Goal: Transaction & Acquisition: Purchase product/service

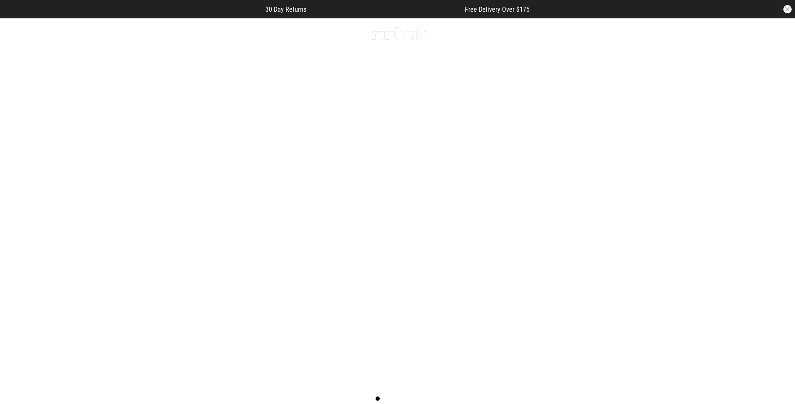
click at [195, 32] on link "Sale" at bounding box center [197, 34] width 14 height 8
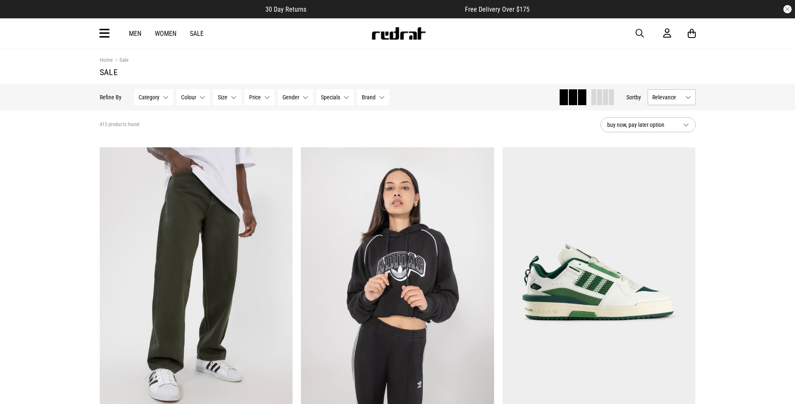
click at [167, 97] on button "Category None selected" at bounding box center [153, 97] width 39 height 16
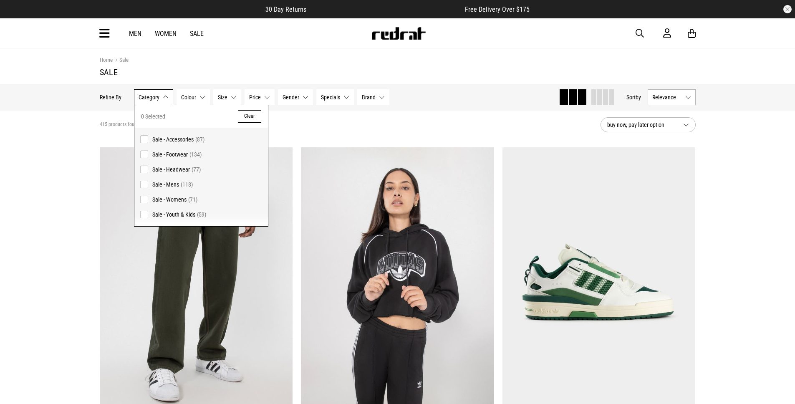
click at [180, 170] on span "Sale - Headwear" at bounding box center [171, 169] width 38 height 7
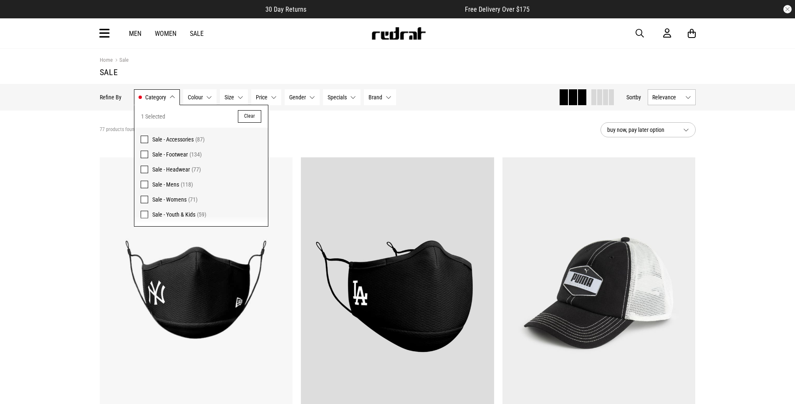
click at [485, 120] on div "77 products found Active Filters Sale - Headwear Clear" at bounding box center [347, 129] width 494 height 25
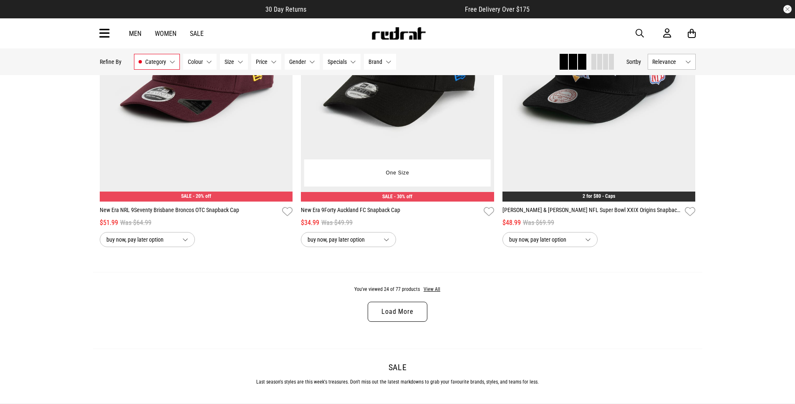
scroll to position [2560, 0]
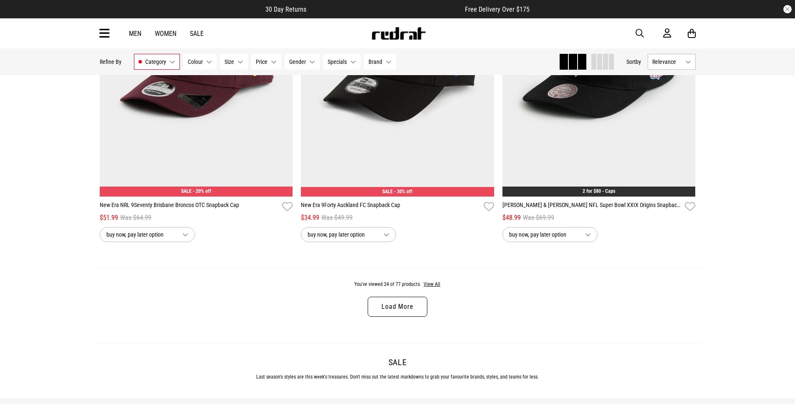
click at [404, 309] on link "Load More" at bounding box center [397, 307] width 59 height 20
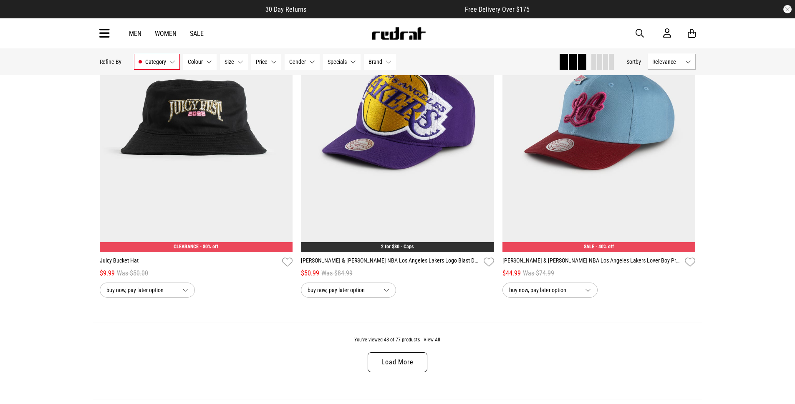
scroll to position [5252, 0]
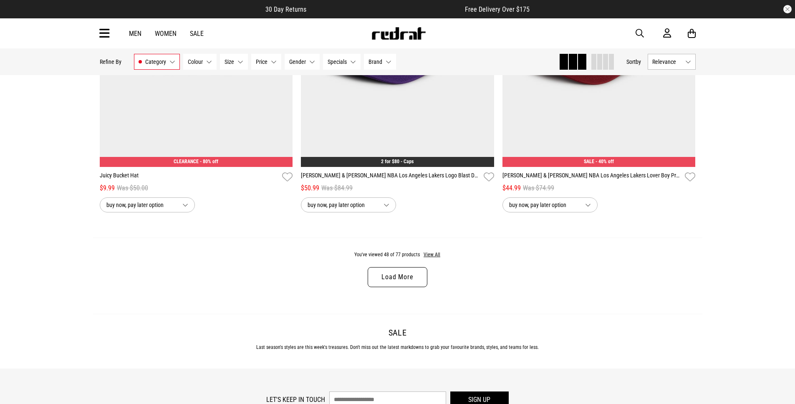
click at [401, 275] on link "Load More" at bounding box center [397, 277] width 59 height 20
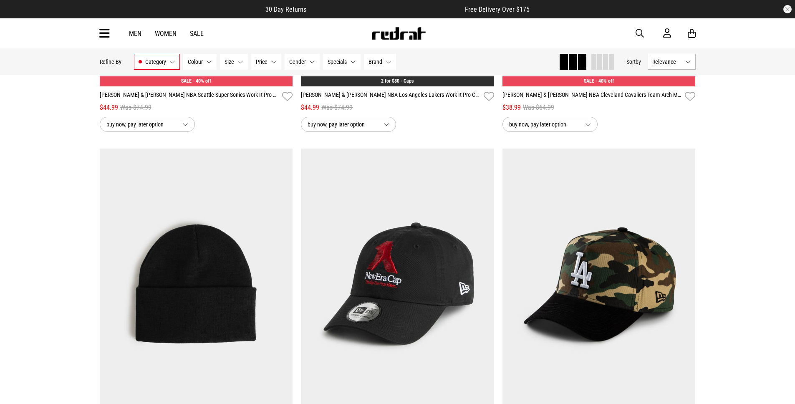
scroll to position [6087, 0]
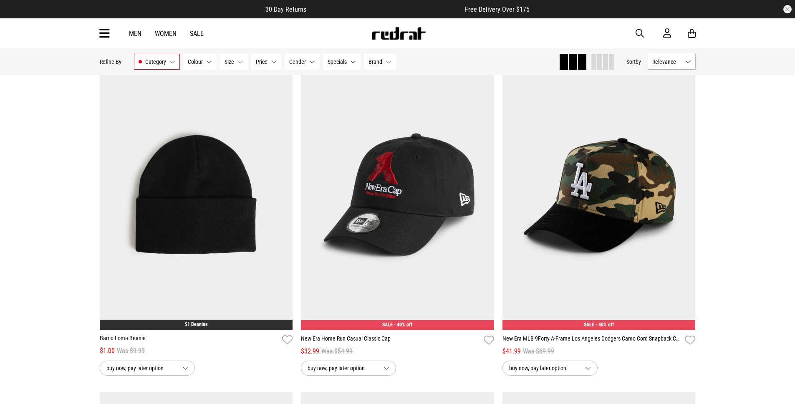
click at [686, 61] on button "Relevance" at bounding box center [672, 62] width 48 height 16
click at [682, 108] on li "Price (Lowest)" at bounding box center [671, 107] width 47 height 15
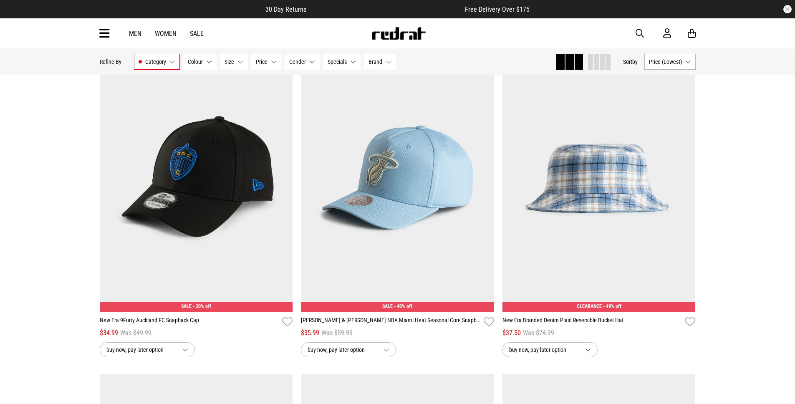
scroll to position [1792, 0]
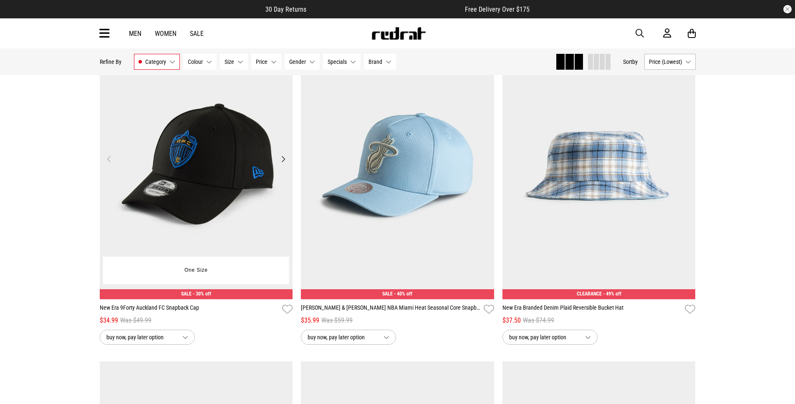
click at [283, 157] on button "Next" at bounding box center [283, 159] width 10 height 10
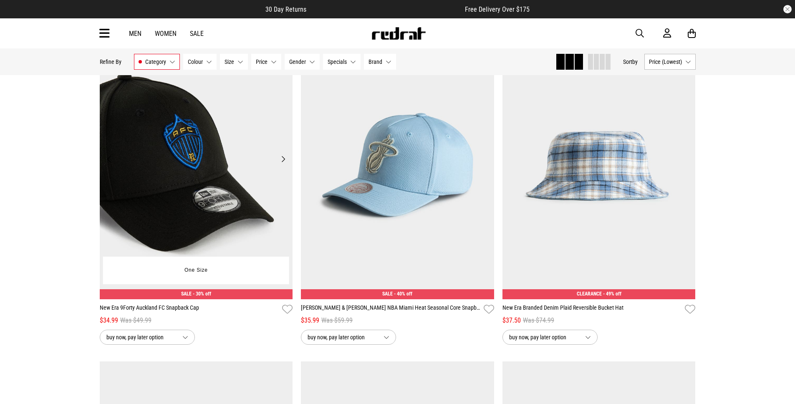
click at [283, 157] on button "Next" at bounding box center [283, 159] width 10 height 10
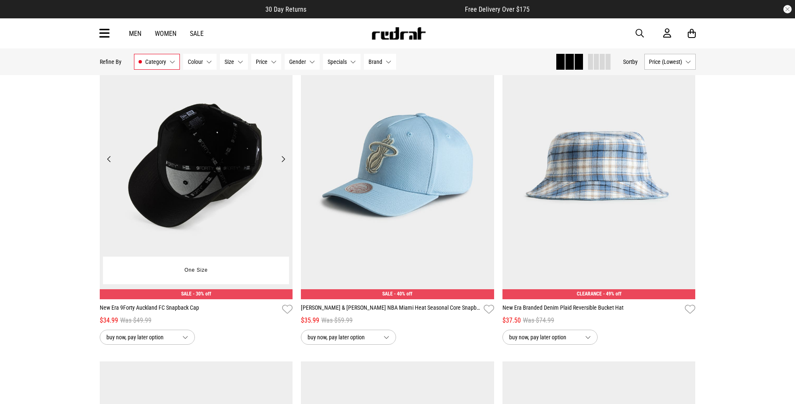
click at [283, 157] on button "Next" at bounding box center [283, 159] width 10 height 10
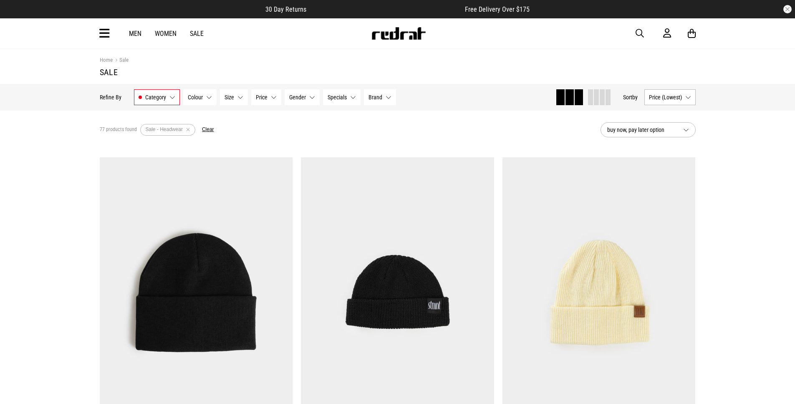
click at [136, 33] on link "Men" at bounding box center [135, 34] width 13 height 8
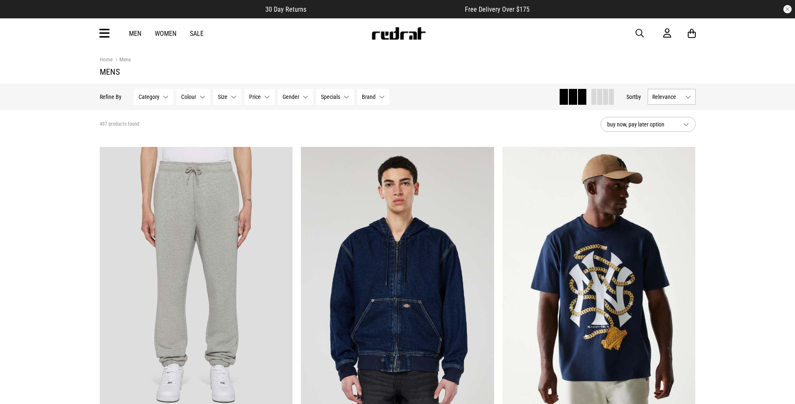
click at [376, 94] on button "Brand None selected" at bounding box center [373, 97] width 32 height 16
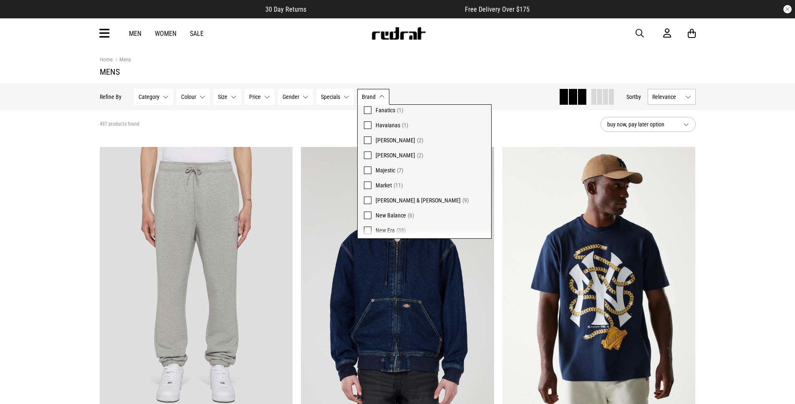
scroll to position [141, 0]
click at [366, 221] on span at bounding box center [368, 223] width 8 height 8
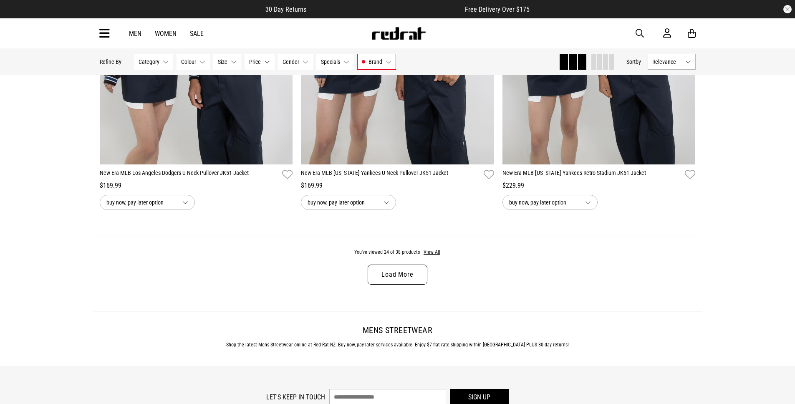
scroll to position [2654, 0]
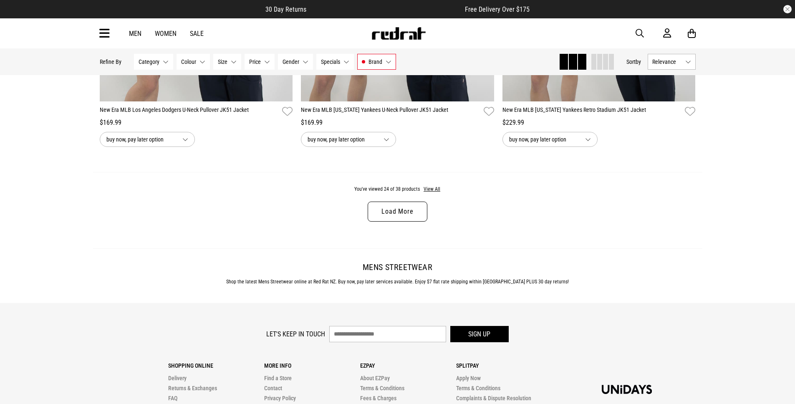
click at [415, 215] on link "Load More" at bounding box center [397, 212] width 59 height 20
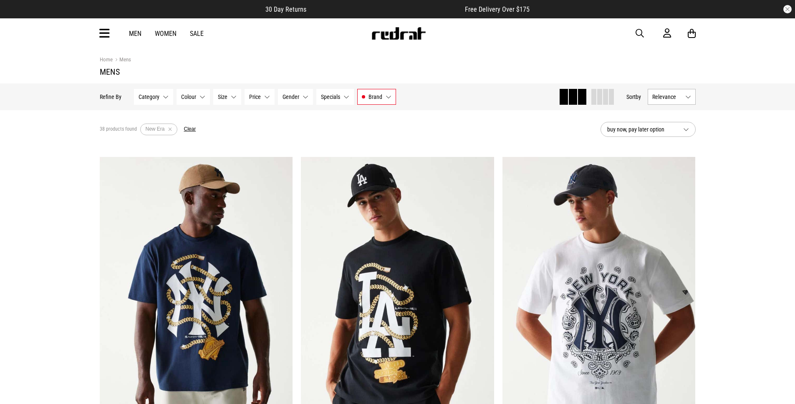
click at [167, 95] on button "Category None selected" at bounding box center [153, 97] width 39 height 16
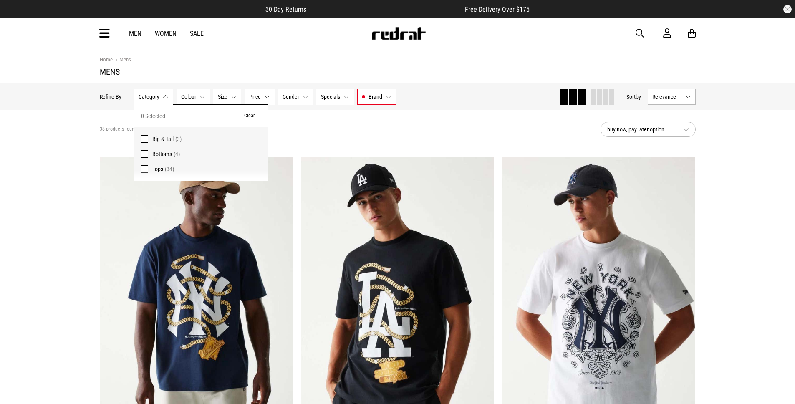
click at [334, 127] on div "38 products found Active Filters New Era Clear" at bounding box center [347, 129] width 494 height 25
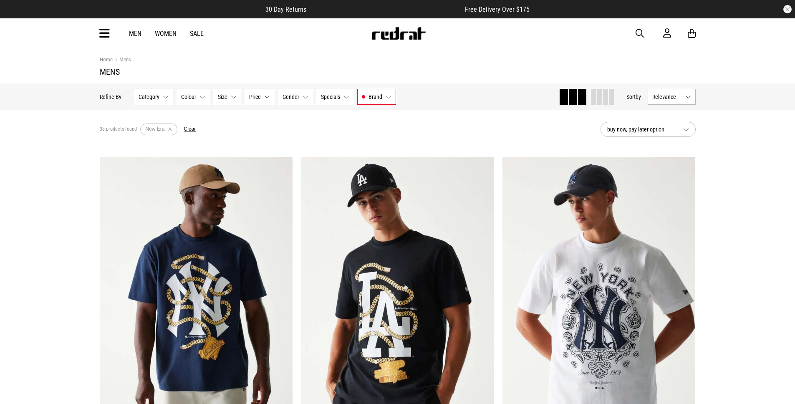
click at [105, 32] on icon at bounding box center [104, 34] width 10 height 14
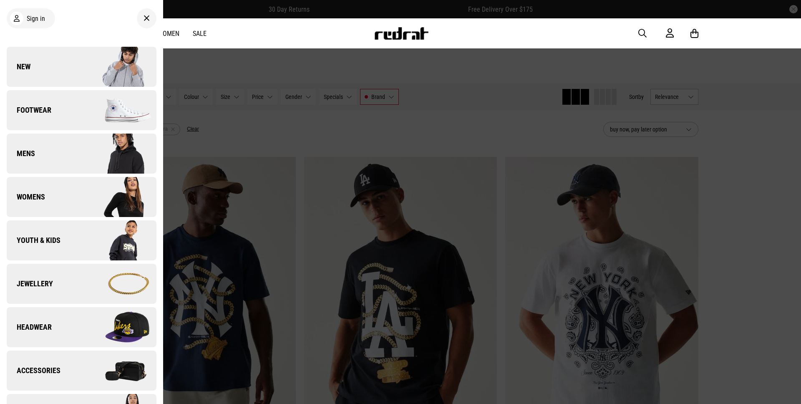
scroll to position [28, 0]
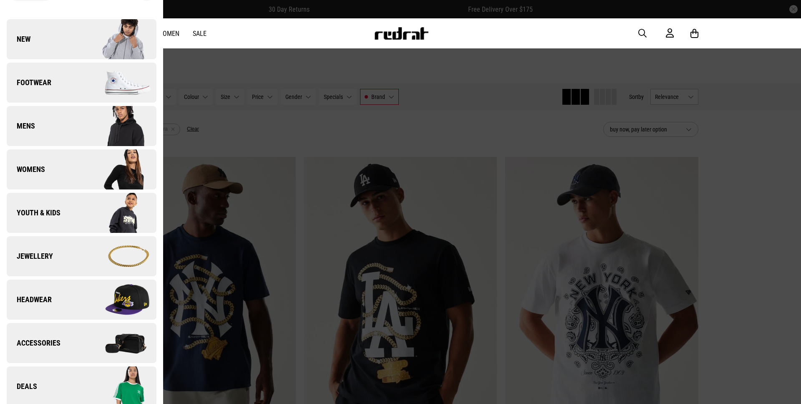
click at [92, 303] on img at bounding box center [118, 300] width 75 height 42
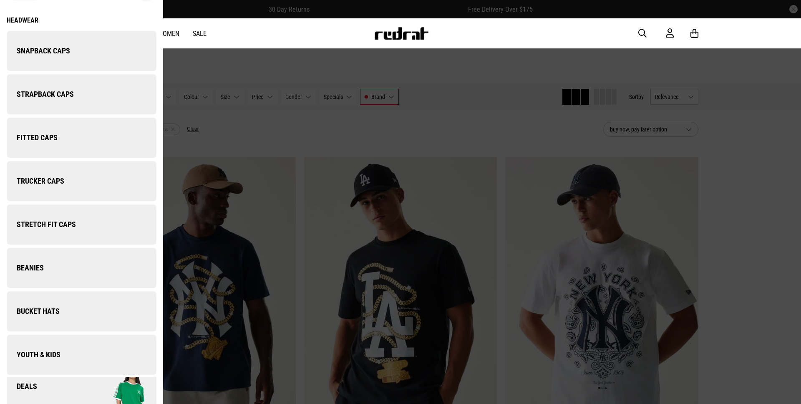
scroll to position [0, 0]
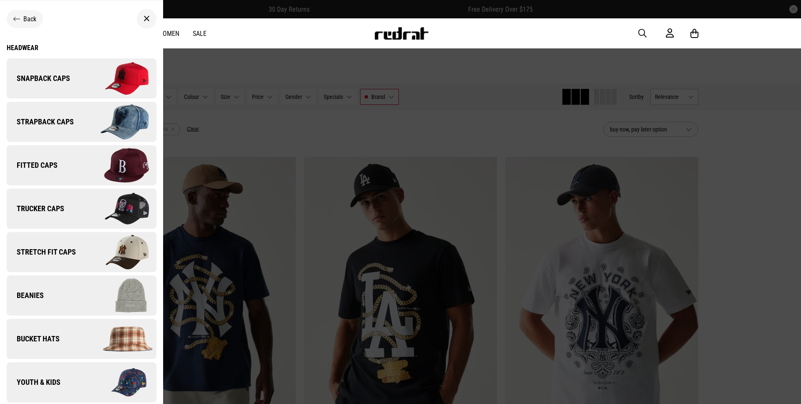
click at [81, 207] on img at bounding box center [118, 209] width 75 height 42
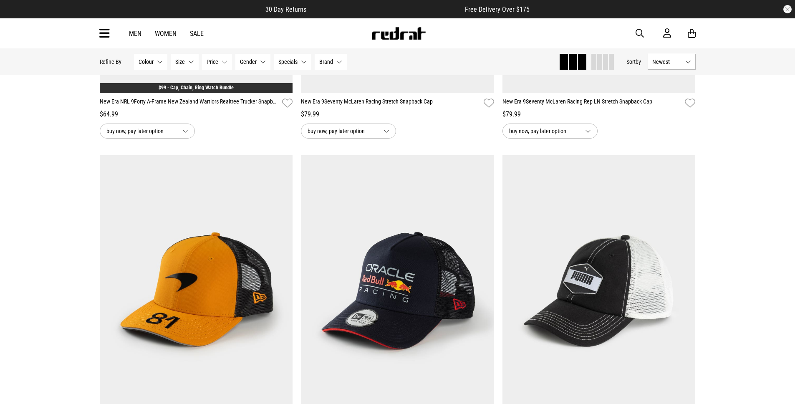
scroll to position [151, 0]
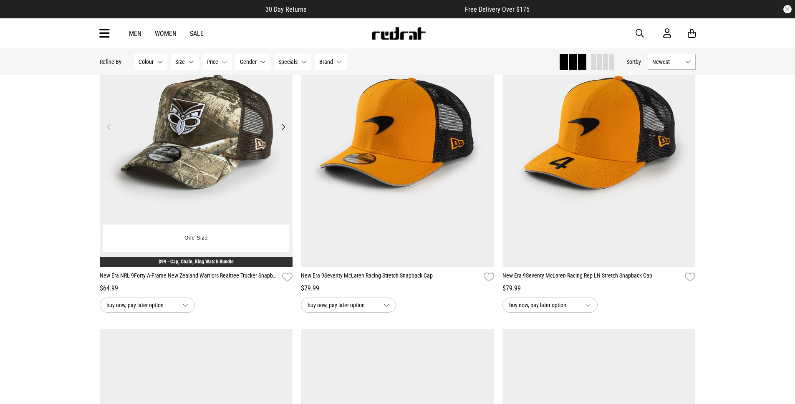
click at [234, 152] on img at bounding box center [196, 132] width 193 height 270
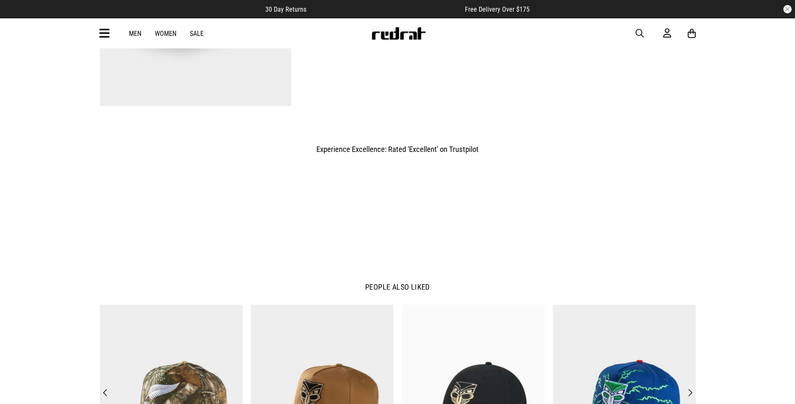
scroll to position [953, 0]
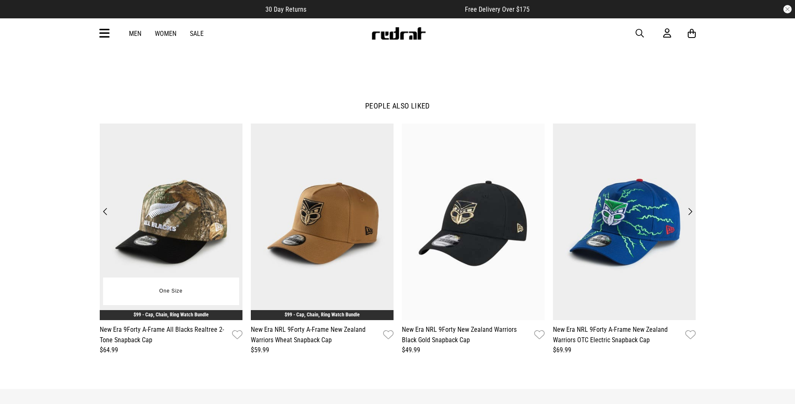
click at [184, 209] on img at bounding box center [171, 222] width 143 height 197
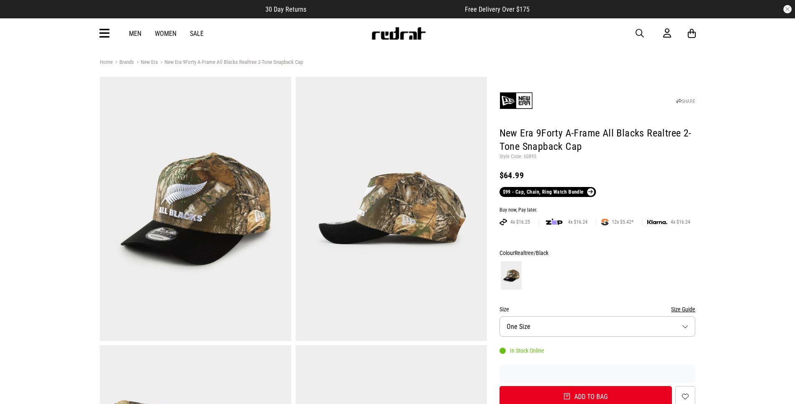
drag, startPoint x: 632, startPoint y: 27, endPoint x: 637, endPoint y: 30, distance: 5.8
click at [633, 27] on div "Men Women Sale Sign in New Back Footwear Back Mens Back Womens Back Youth & Kid…" at bounding box center [397, 33] width 609 height 30
click at [638, 30] on span "button" at bounding box center [640, 33] width 8 height 10
click at [413, 30] on input "search" at bounding box center [376, 33] width 251 height 17
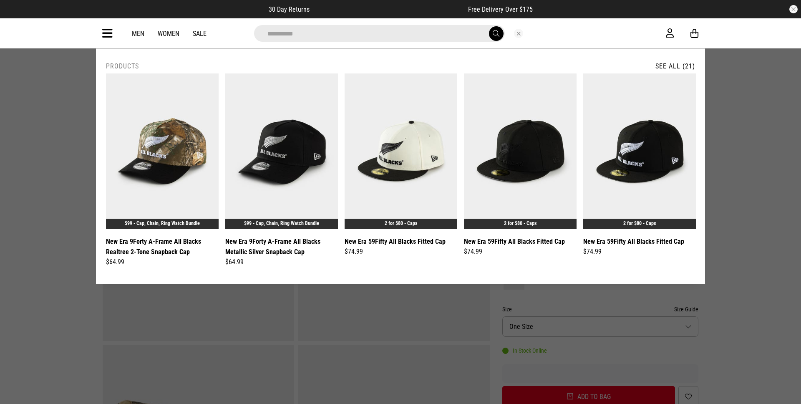
type input "**********"
click at [489, 26] on button "submit" at bounding box center [496, 33] width 15 height 15
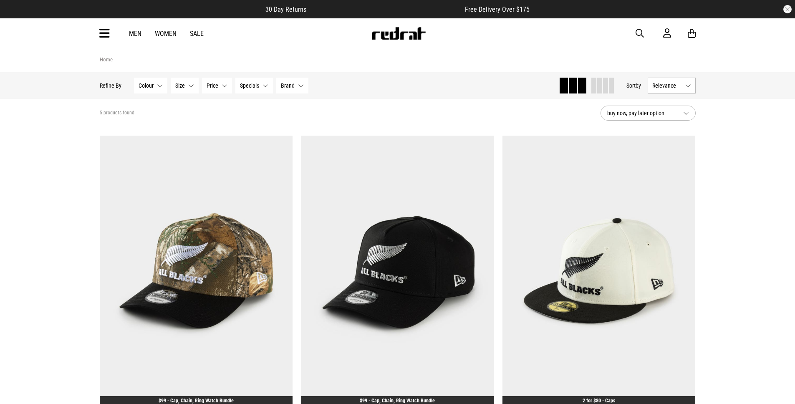
click at [640, 31] on span "button" at bounding box center [640, 33] width 8 height 10
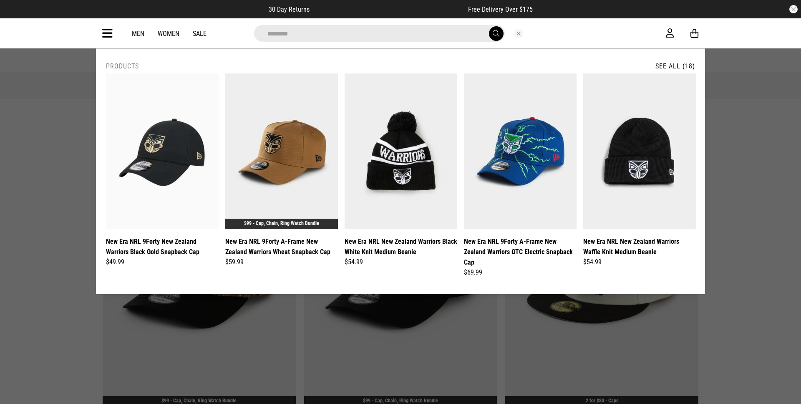
type input "********"
click at [489, 26] on button "submit" at bounding box center [496, 33] width 15 height 15
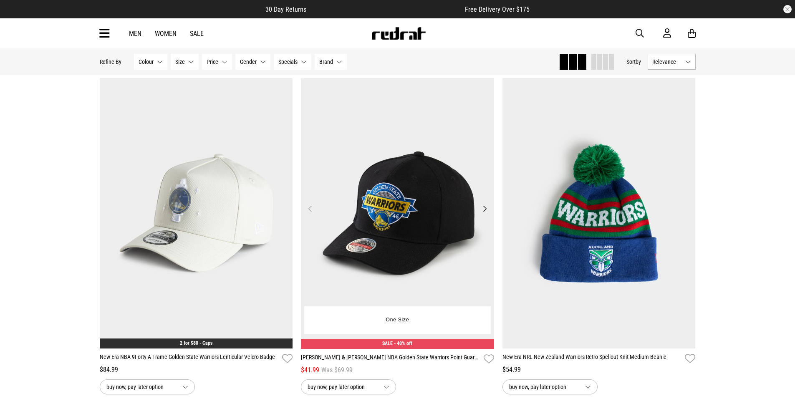
scroll to position [1736, 0]
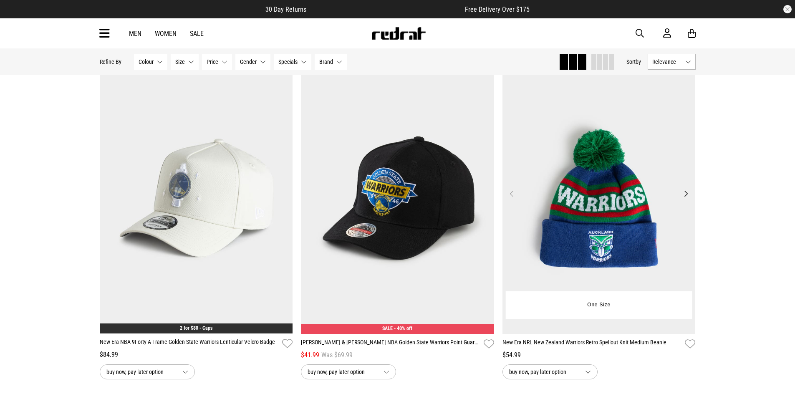
click at [643, 208] on img at bounding box center [599, 198] width 193 height 270
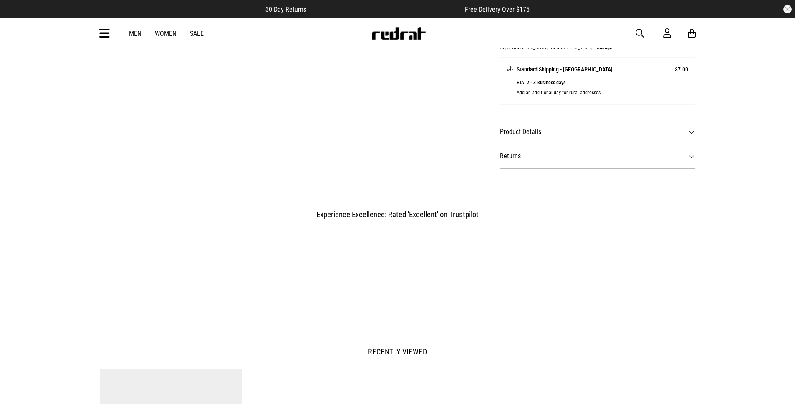
scroll to position [781, 0]
